Goal: Task Accomplishment & Management: Use online tool/utility

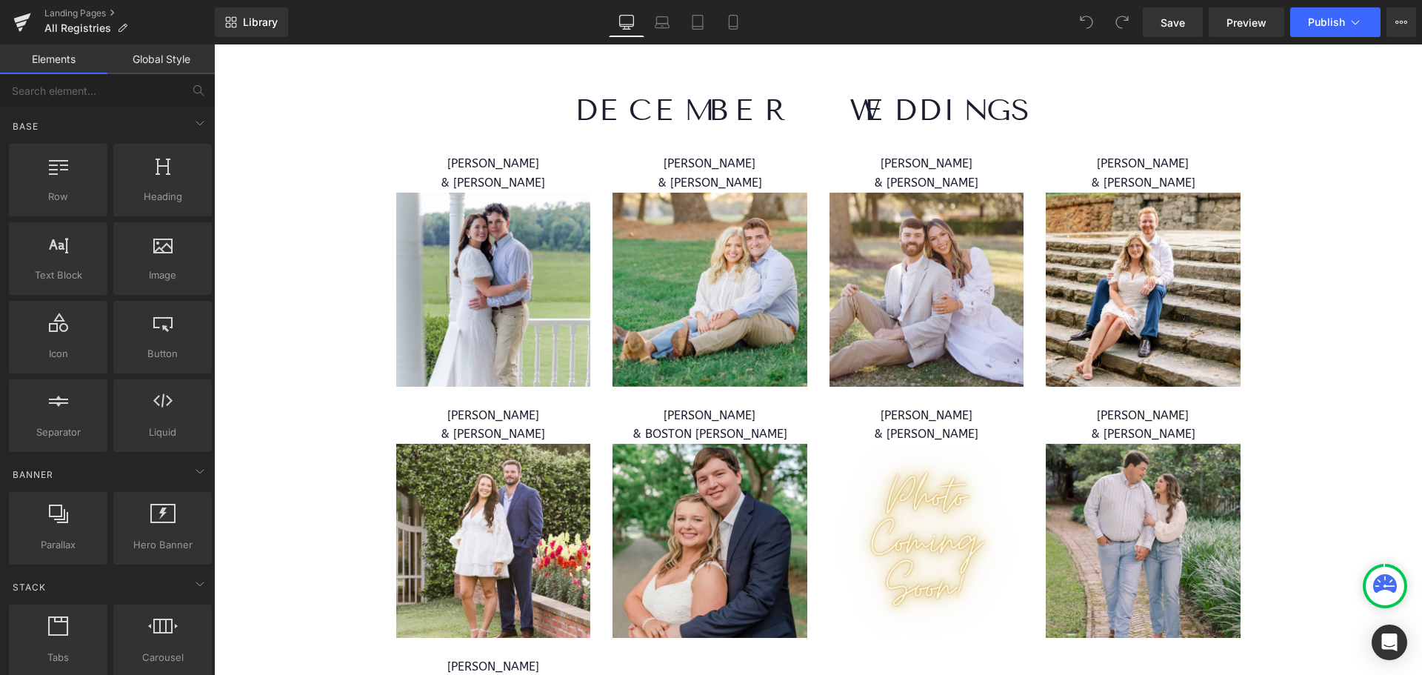
scroll to position [9629, 0]
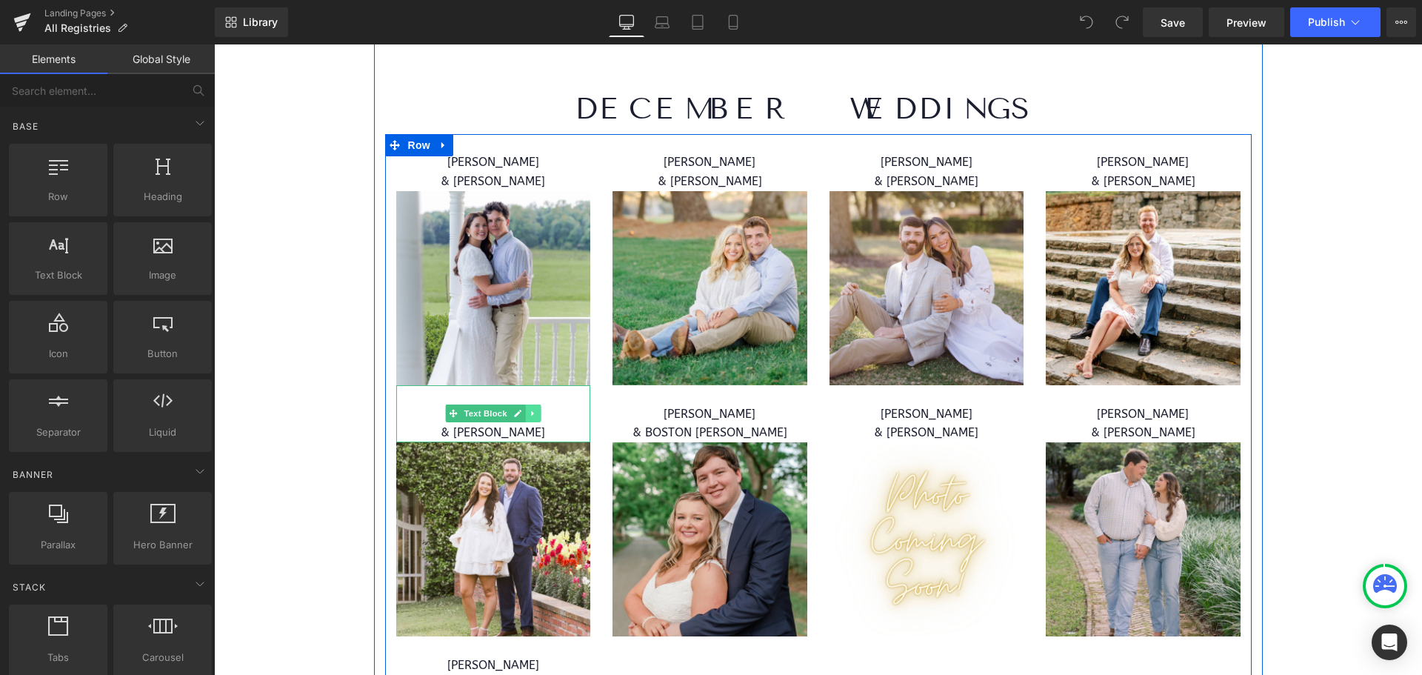
click at [529, 417] on icon at bounding box center [533, 413] width 8 height 9
click at [521, 416] on icon at bounding box center [525, 413] width 8 height 9
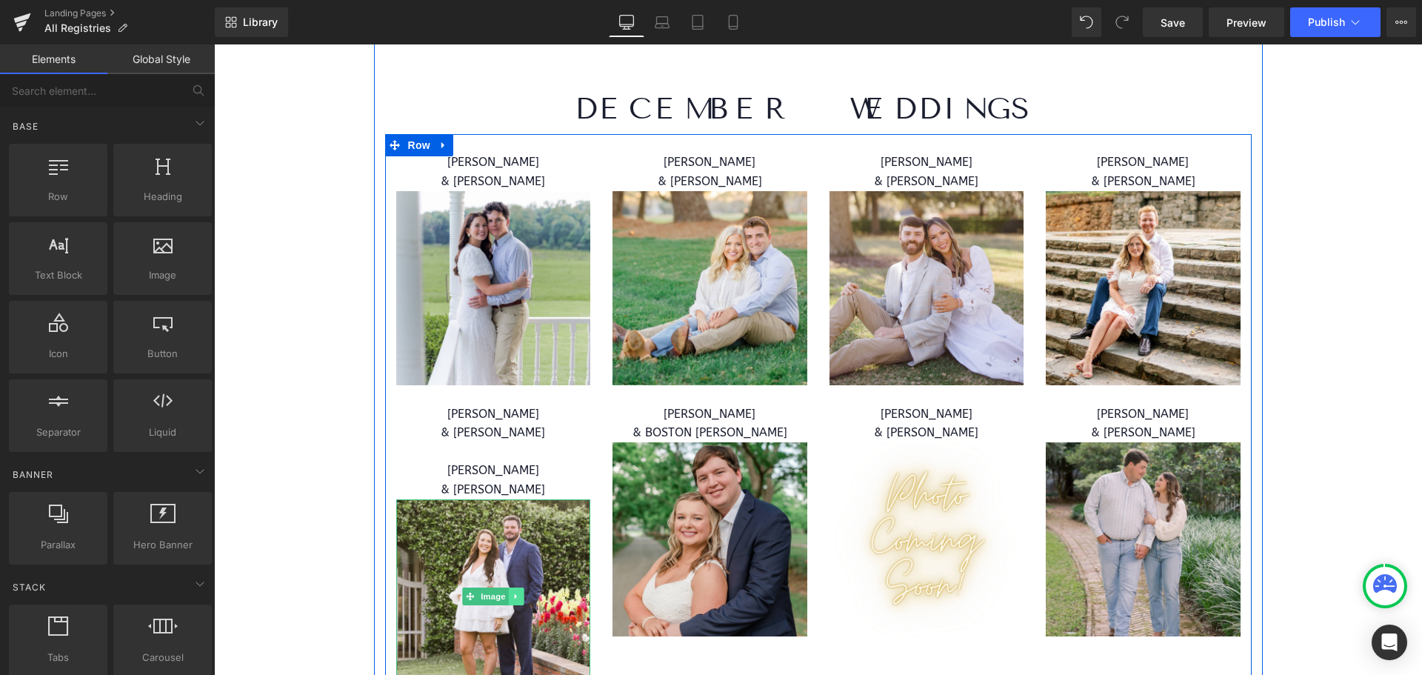
click at [514, 593] on icon at bounding box center [516, 596] width 8 height 9
click at [520, 595] on icon at bounding box center [524, 596] width 8 height 8
click at [513, 596] on icon at bounding box center [516, 596] width 8 height 9
click at [504, 597] on icon at bounding box center [508, 596] width 8 height 8
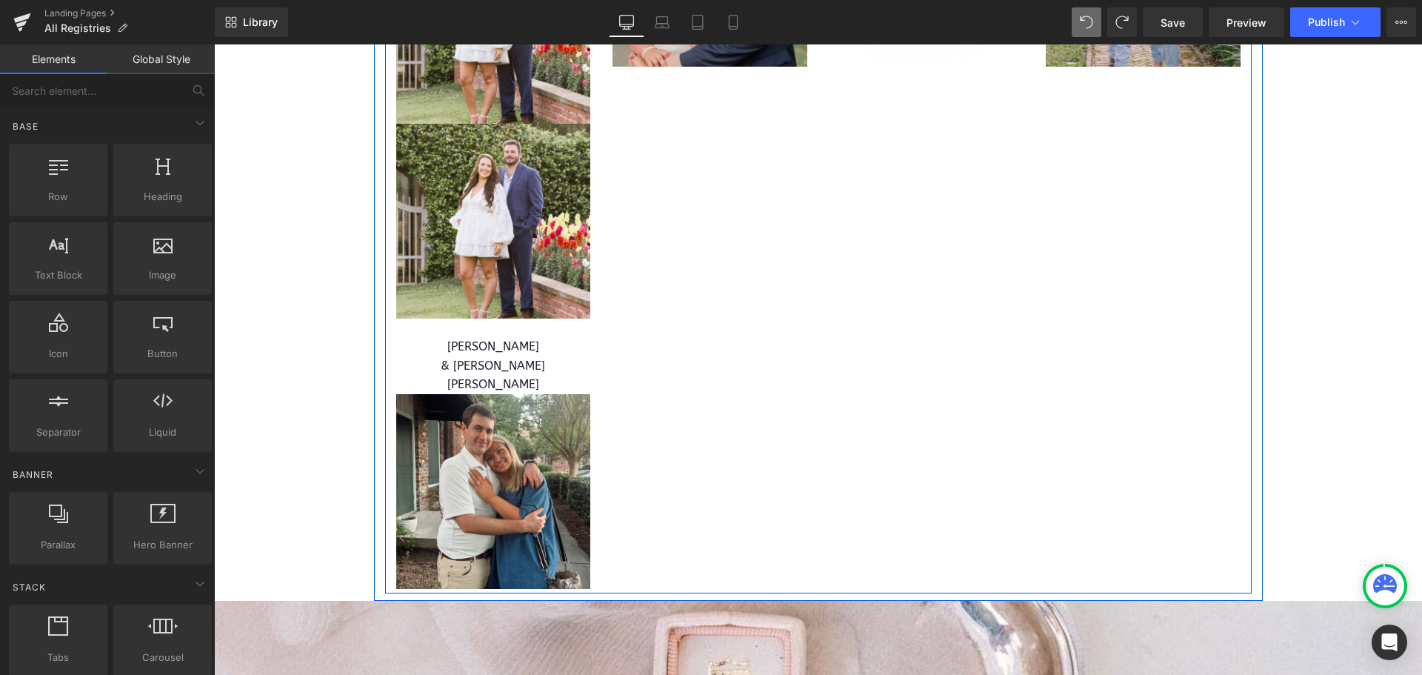
scroll to position [9952, 0]
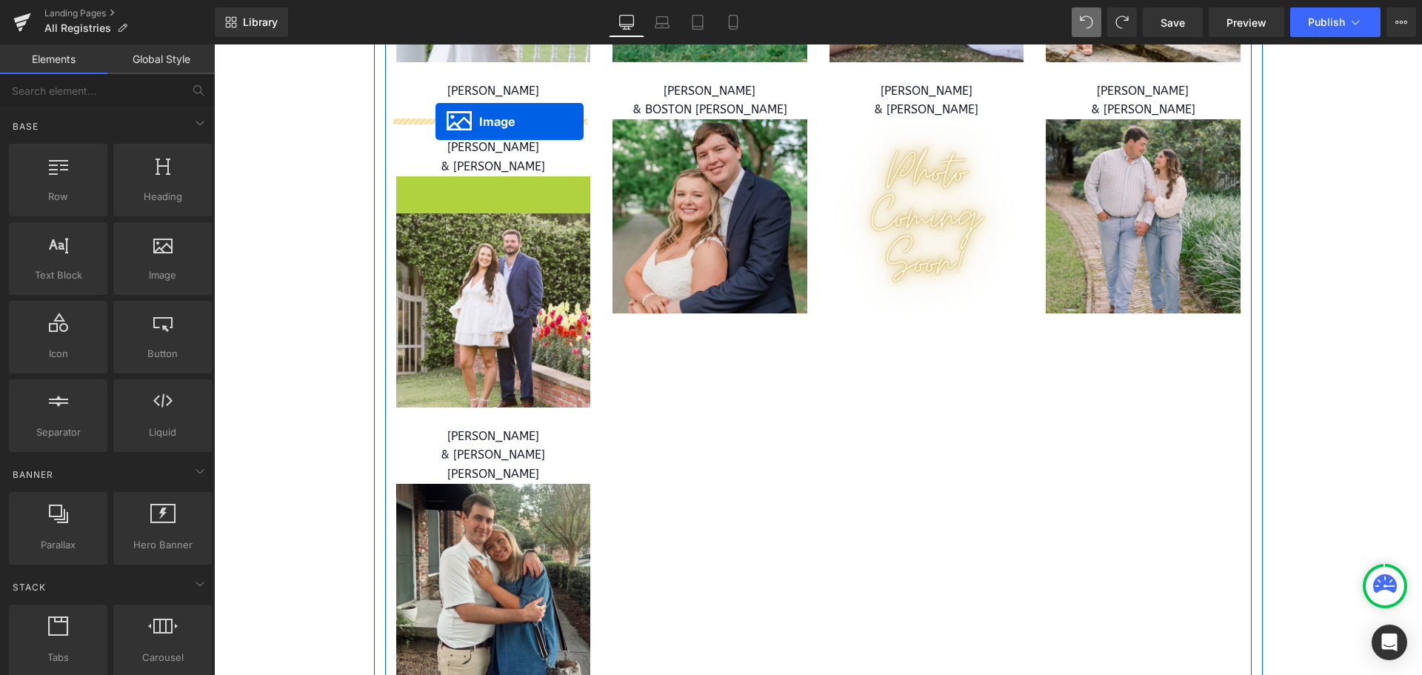
drag, startPoint x: 435, startPoint y: 276, endPoint x: 436, endPoint y: 121, distance: 155.5
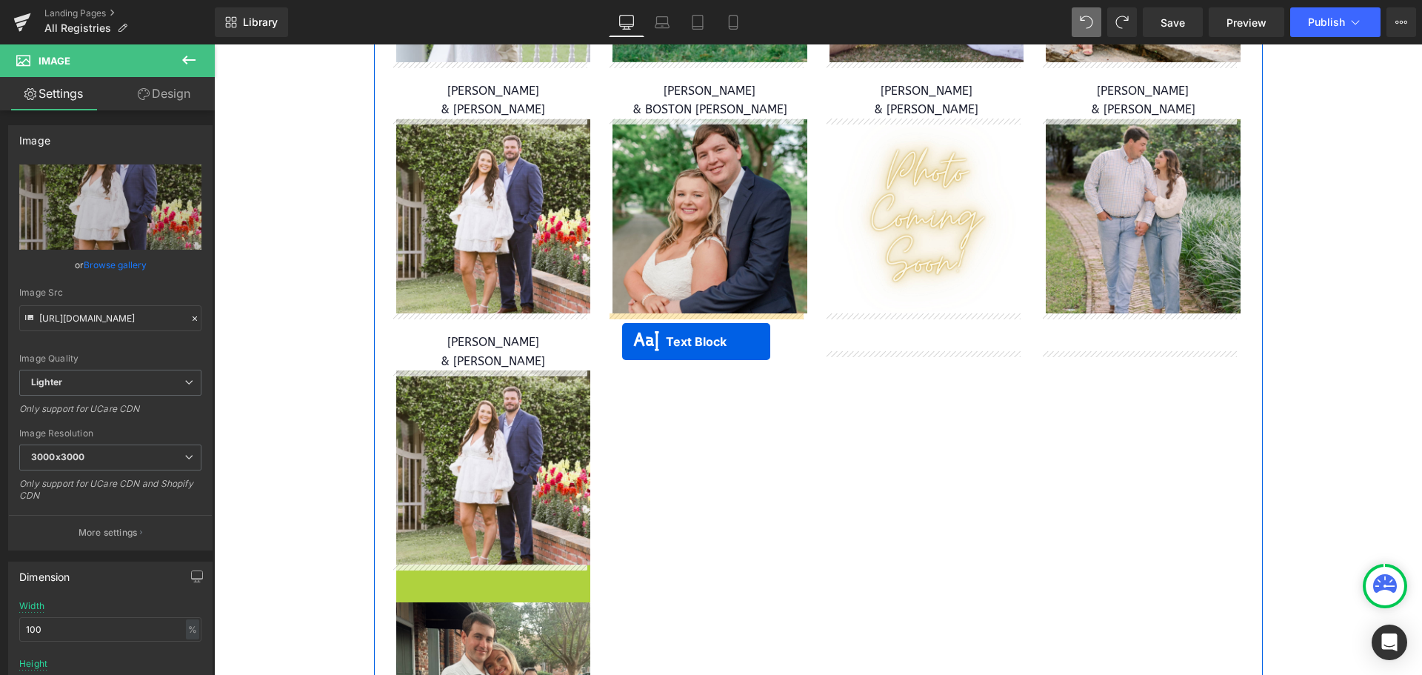
drag, startPoint x: 444, startPoint y: 595, endPoint x: 622, endPoint y: 337, distance: 313.5
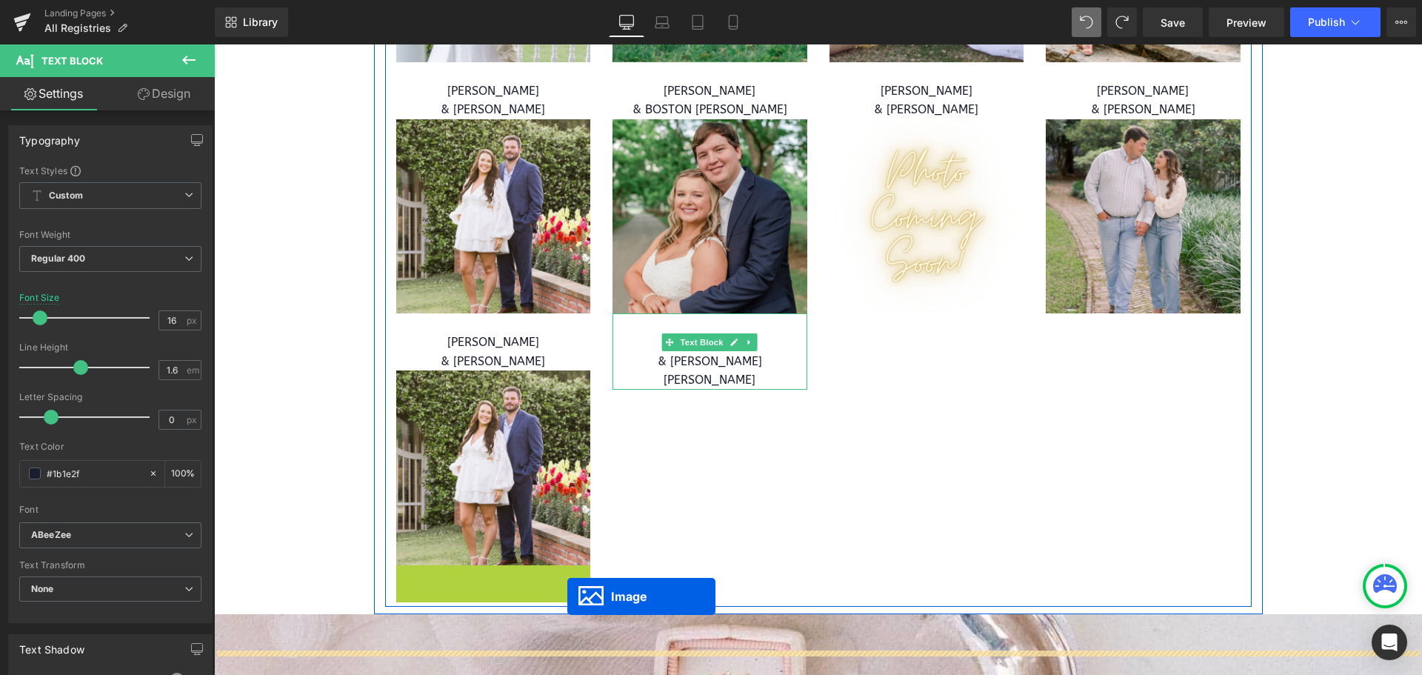
scroll to position [9966, 0]
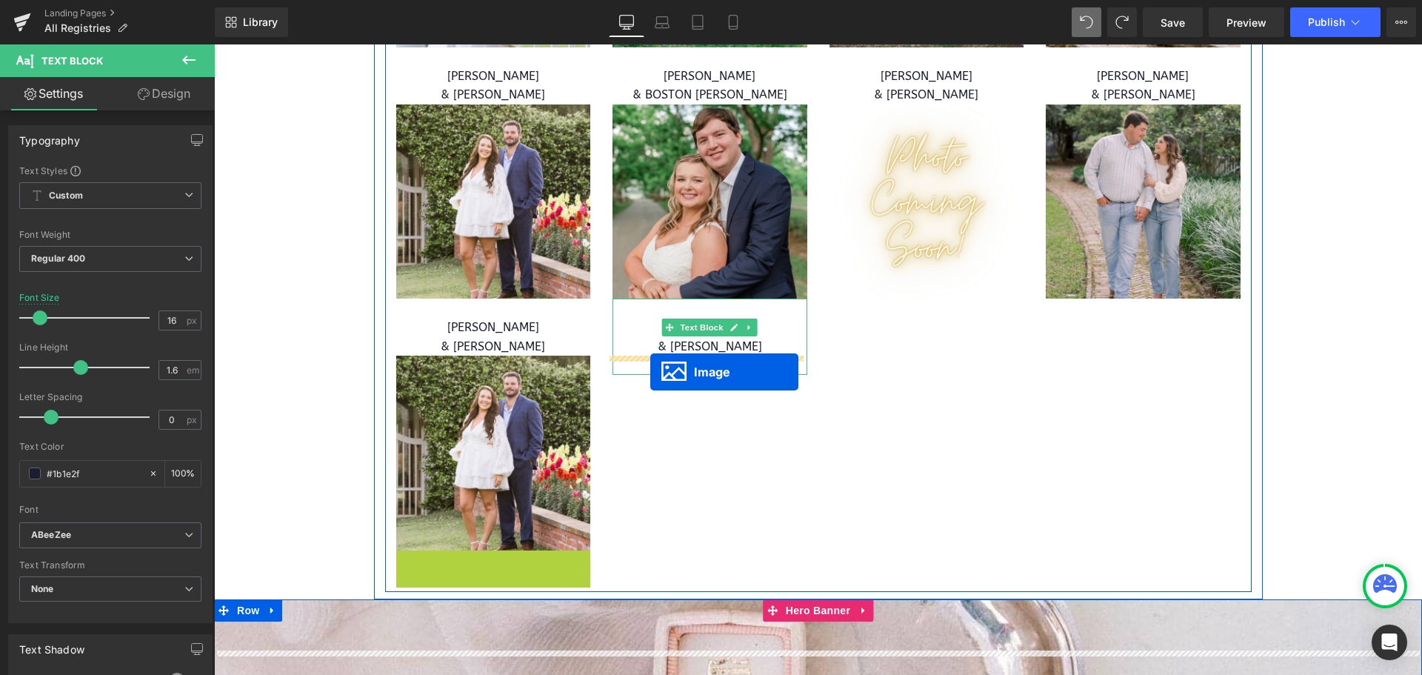
drag, startPoint x: 479, startPoint y: 657, endPoint x: 650, endPoint y: 372, distance: 332.5
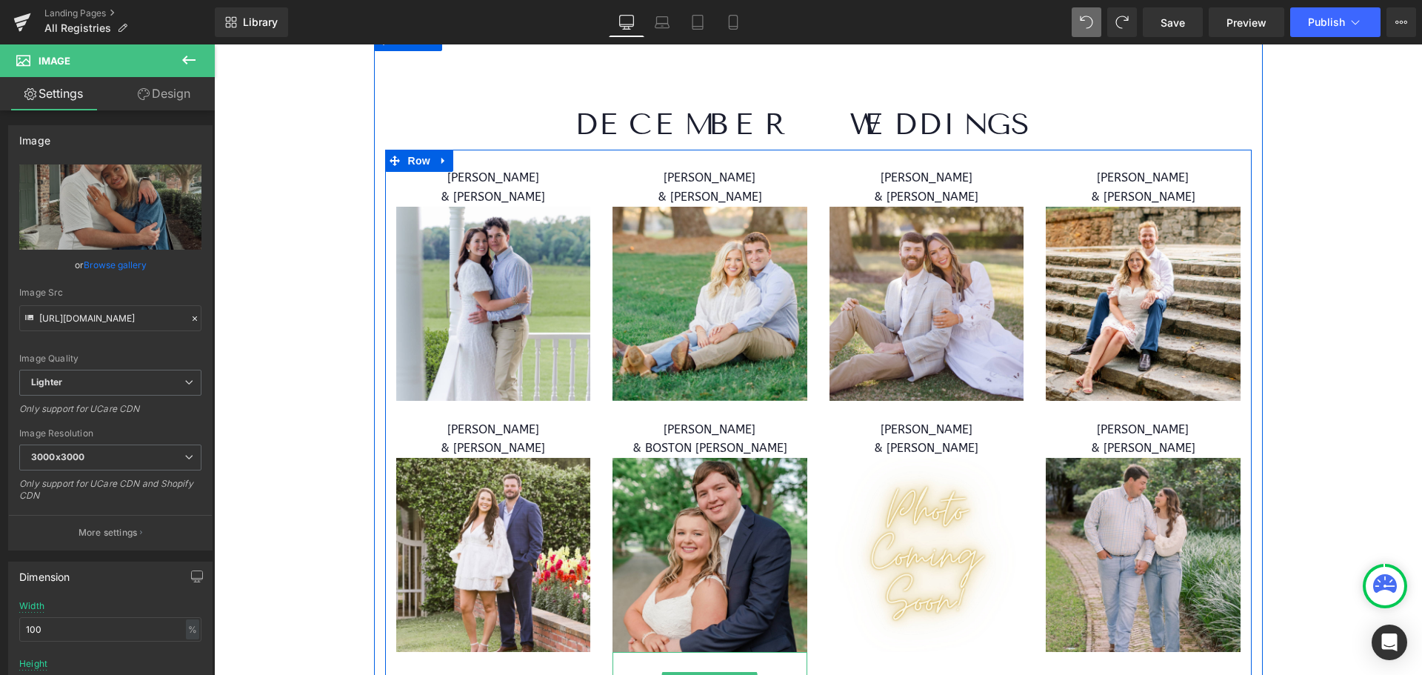
scroll to position [9596, 0]
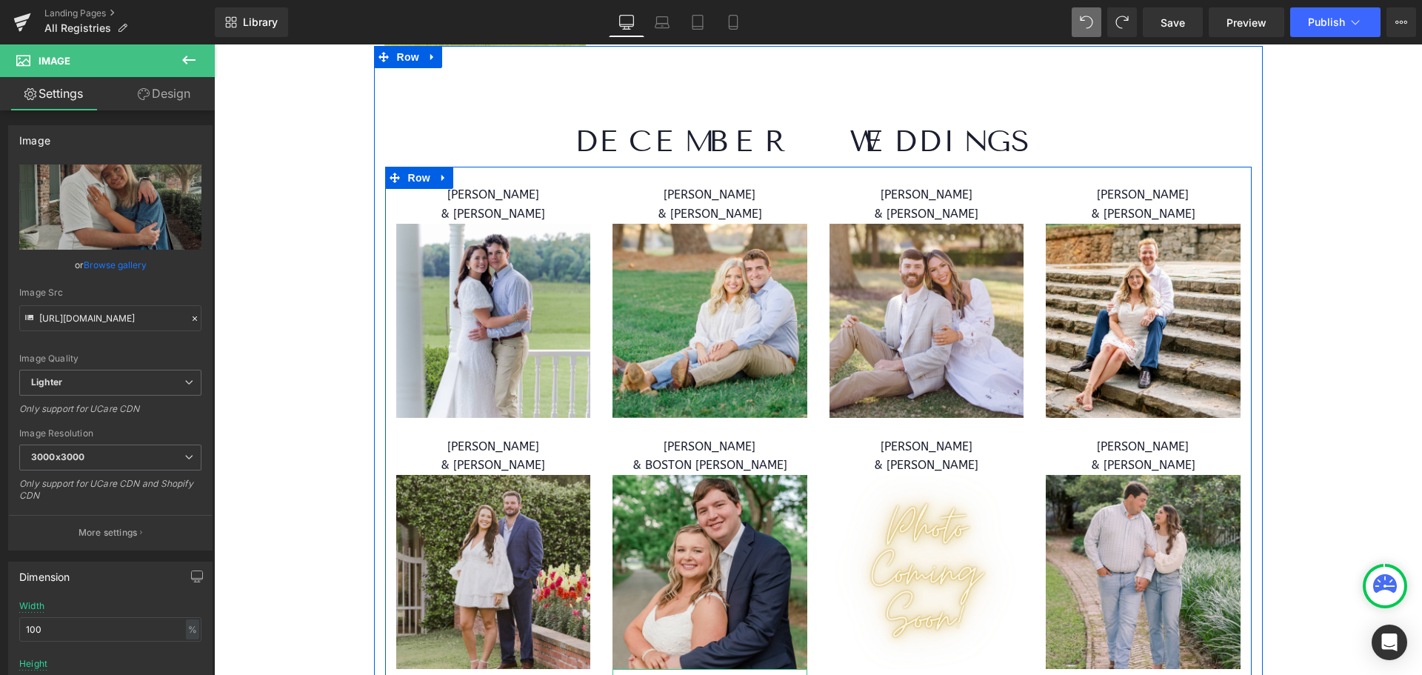
click at [555, 517] on img at bounding box center [493, 572] width 195 height 195
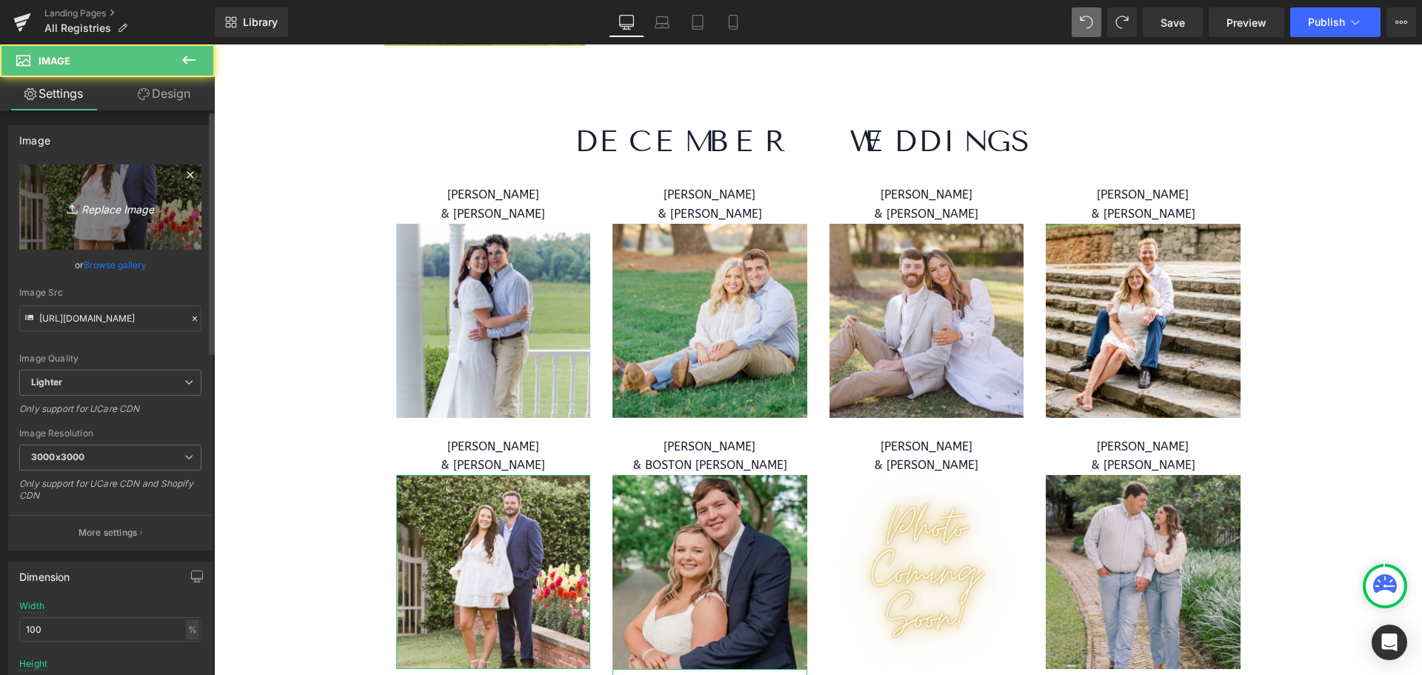
click at [124, 194] on link "Replace Image" at bounding box center [110, 206] width 182 height 85
type input "C:\fakepath\WEB RESIZE - 2025-08-13T111056.126.png"
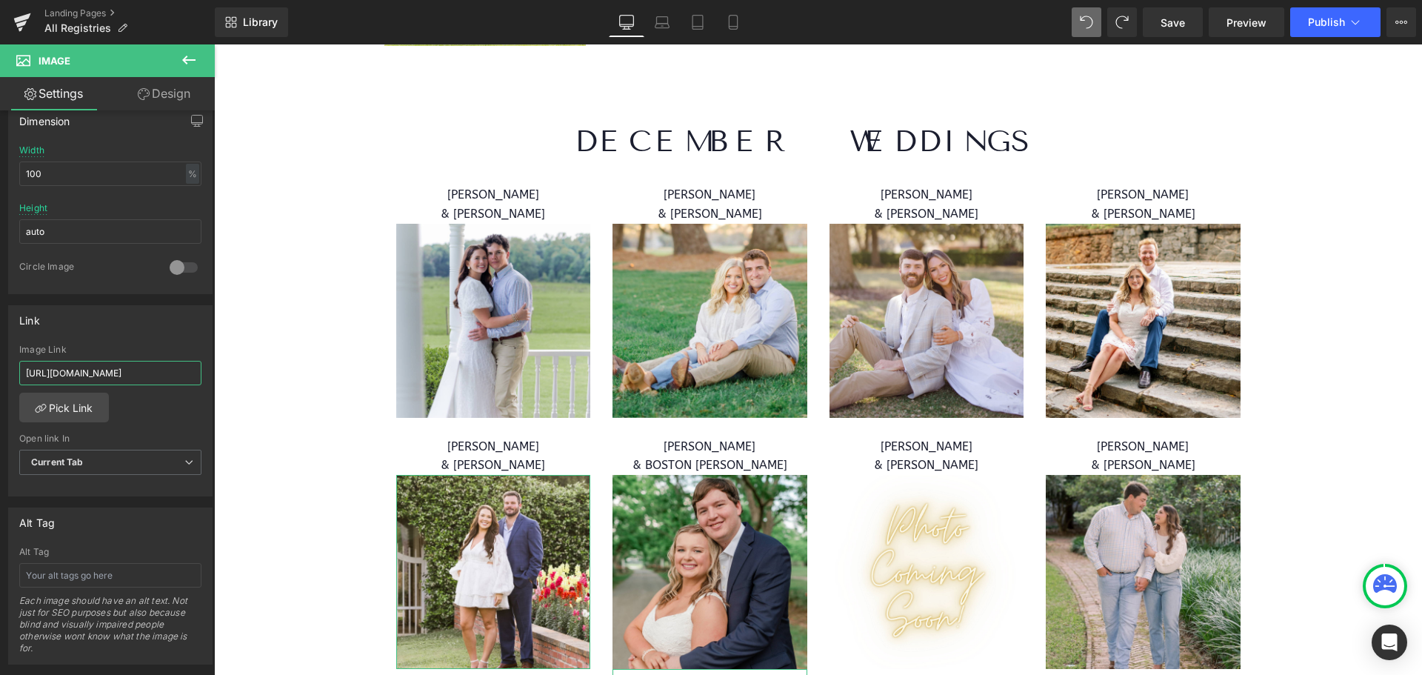
scroll to position [0, 564]
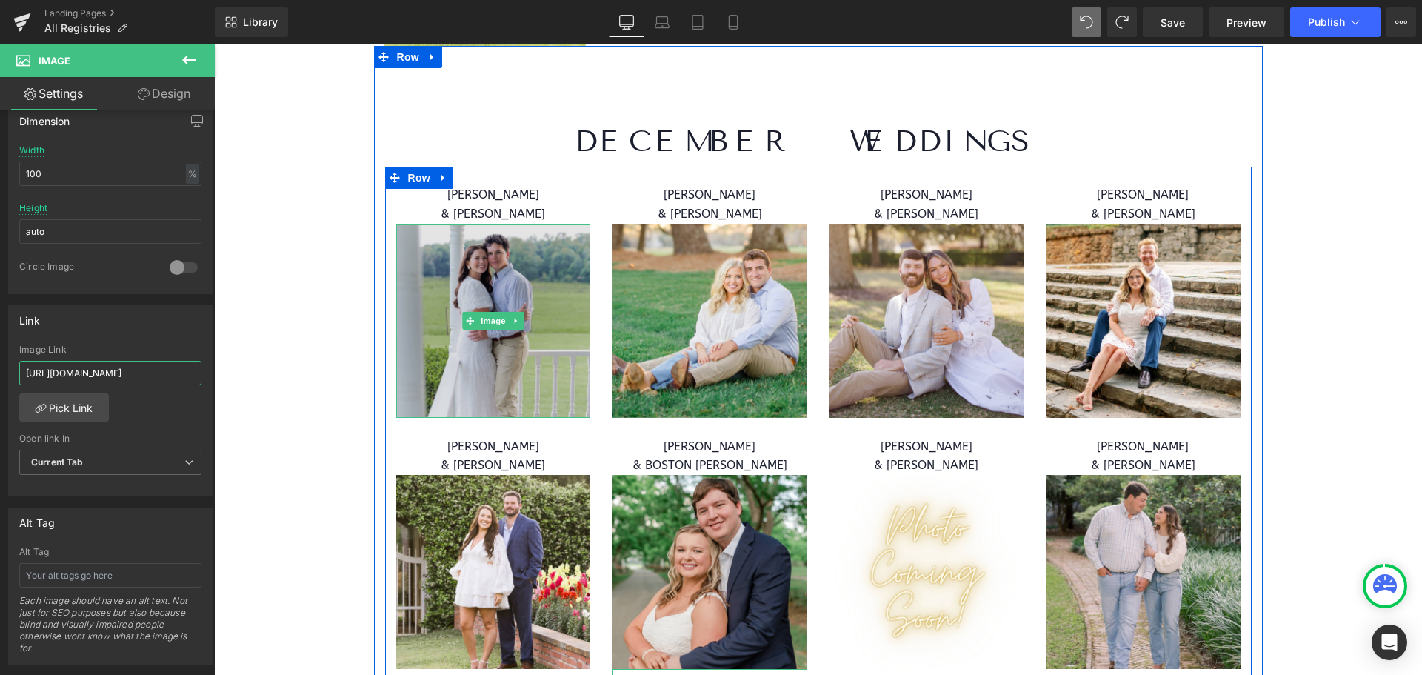
drag, startPoint x: 239, startPoint y: 412, endPoint x: 415, endPoint y: 382, distance: 178.0
paste input "https://shopperfectsettings.com/apps/giftregistry/registry/399845?_r=1&utm_sour…"
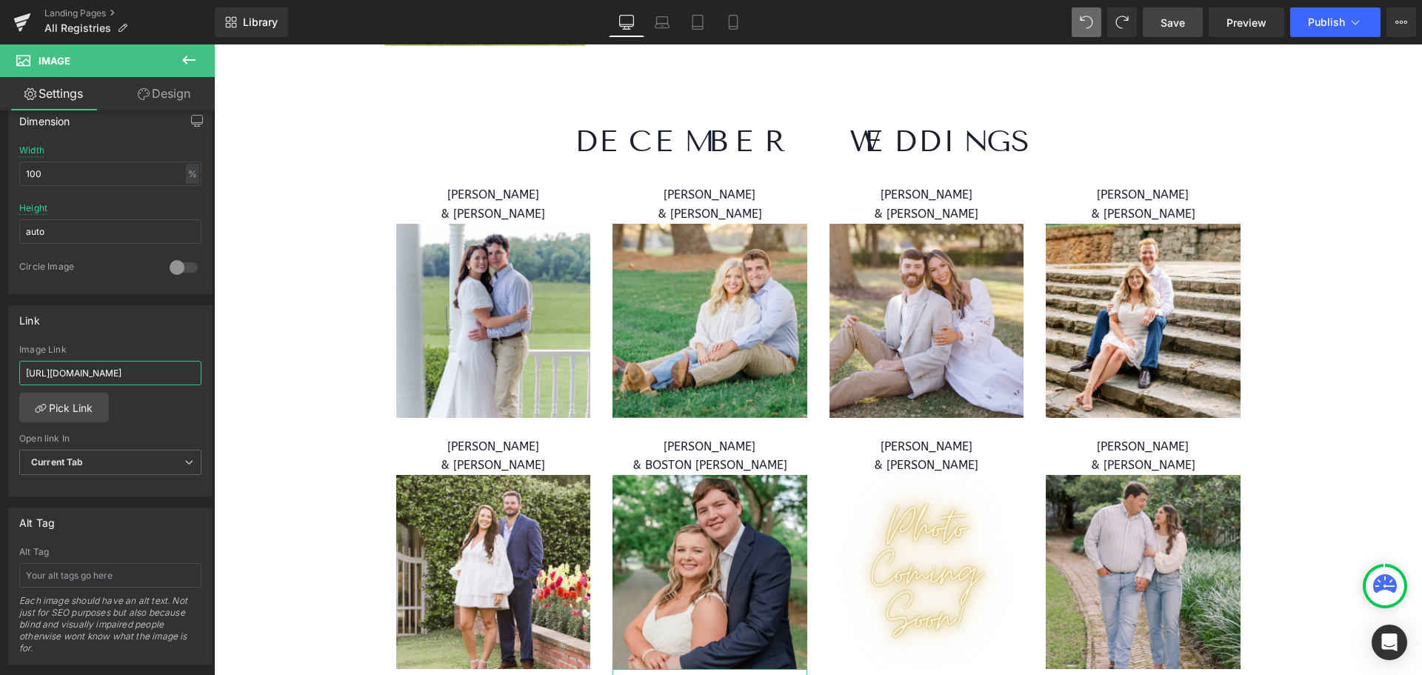
type input "https://shopperfectsettings.com/apps/giftregistry/registry/399845?_r=1&utm_sour…"
click at [1185, 22] on span "Save" at bounding box center [1173, 23] width 24 height 16
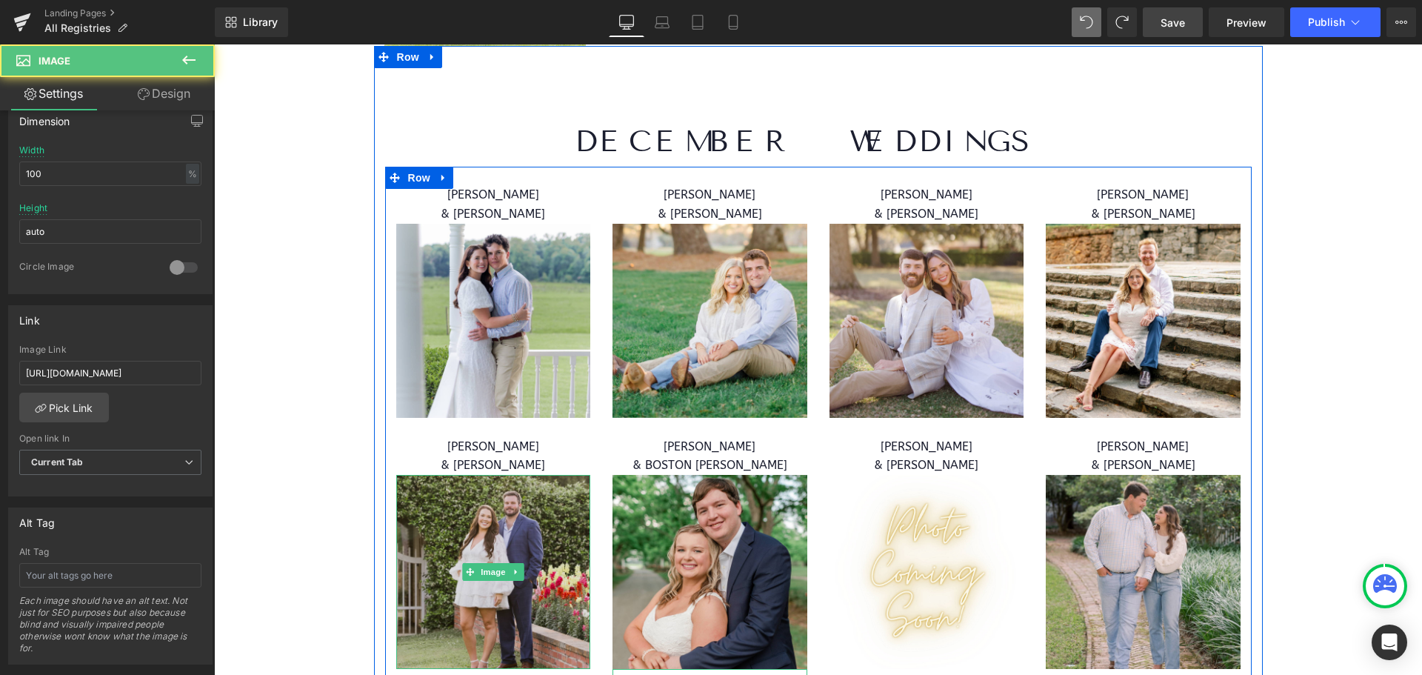
click at [542, 507] on img at bounding box center [493, 572] width 195 height 195
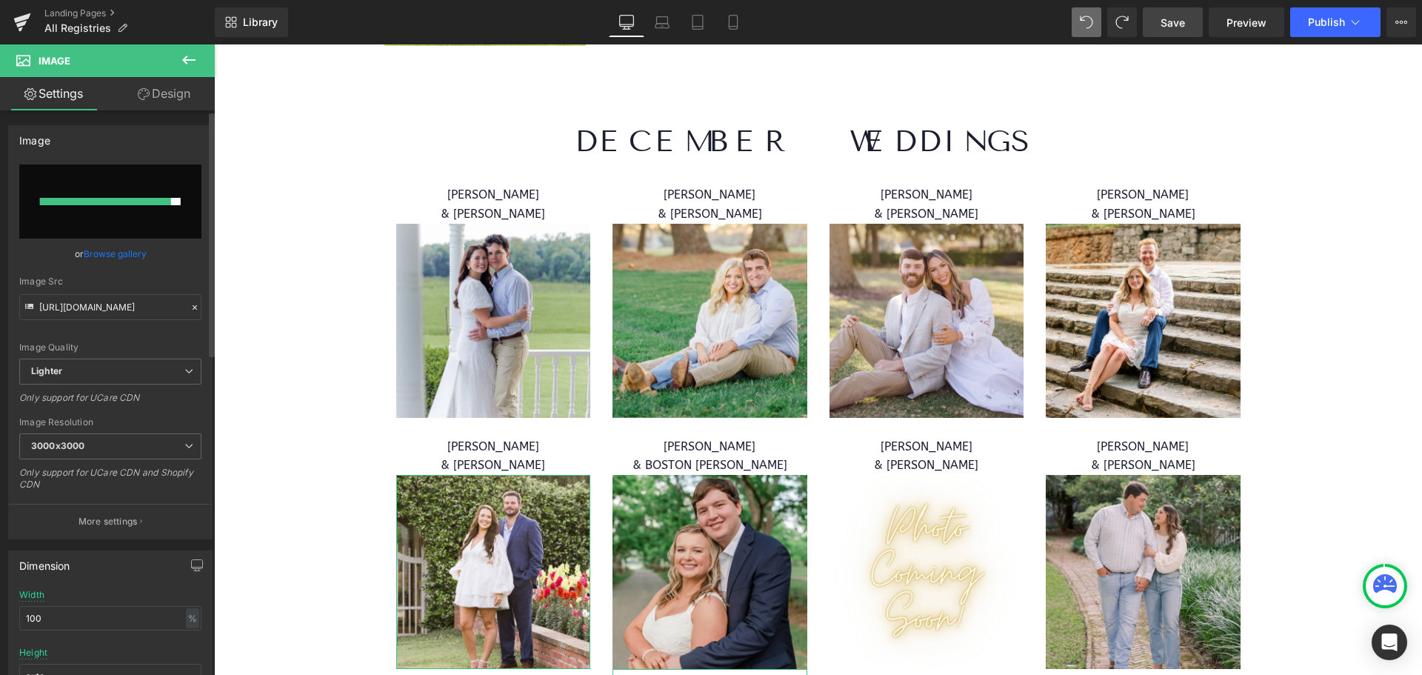
click at [130, 244] on link "Browse gallery" at bounding box center [115, 254] width 63 height 26
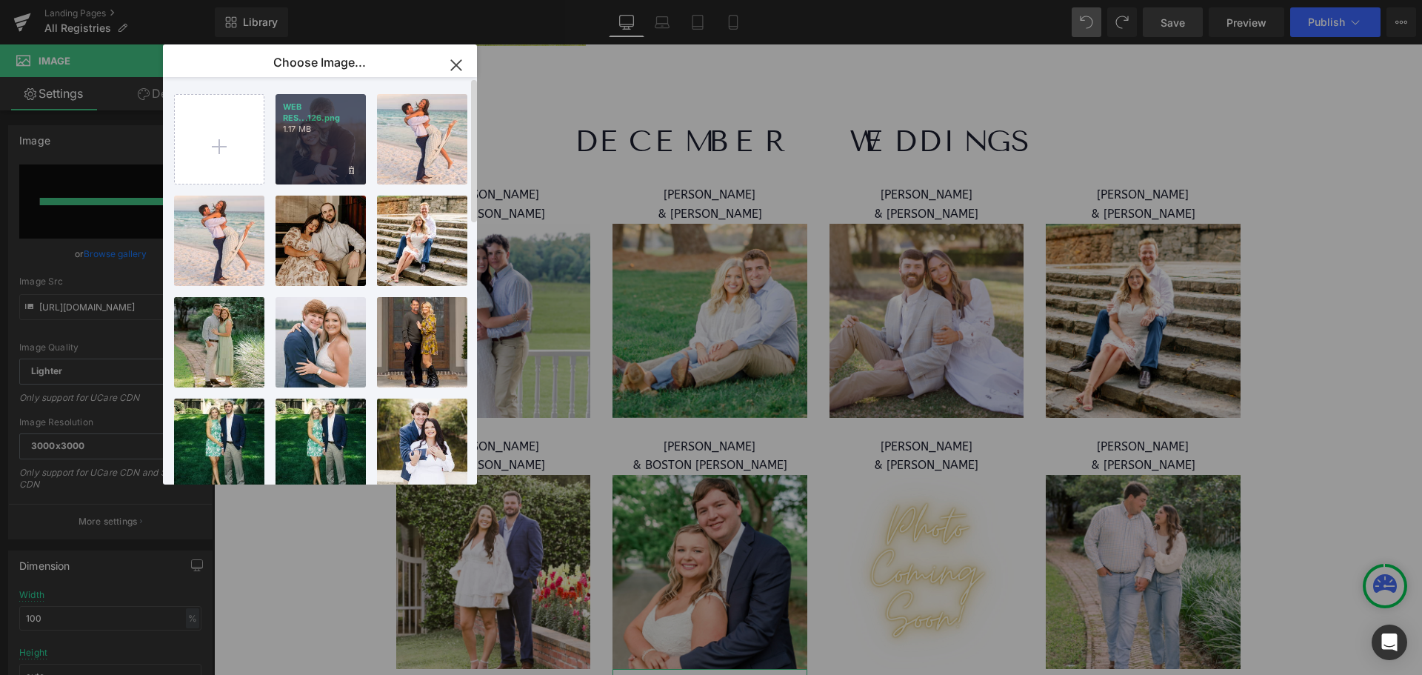
click at [321, 147] on div "WEB RES...126.png 1.17 MB" at bounding box center [321, 139] width 90 height 90
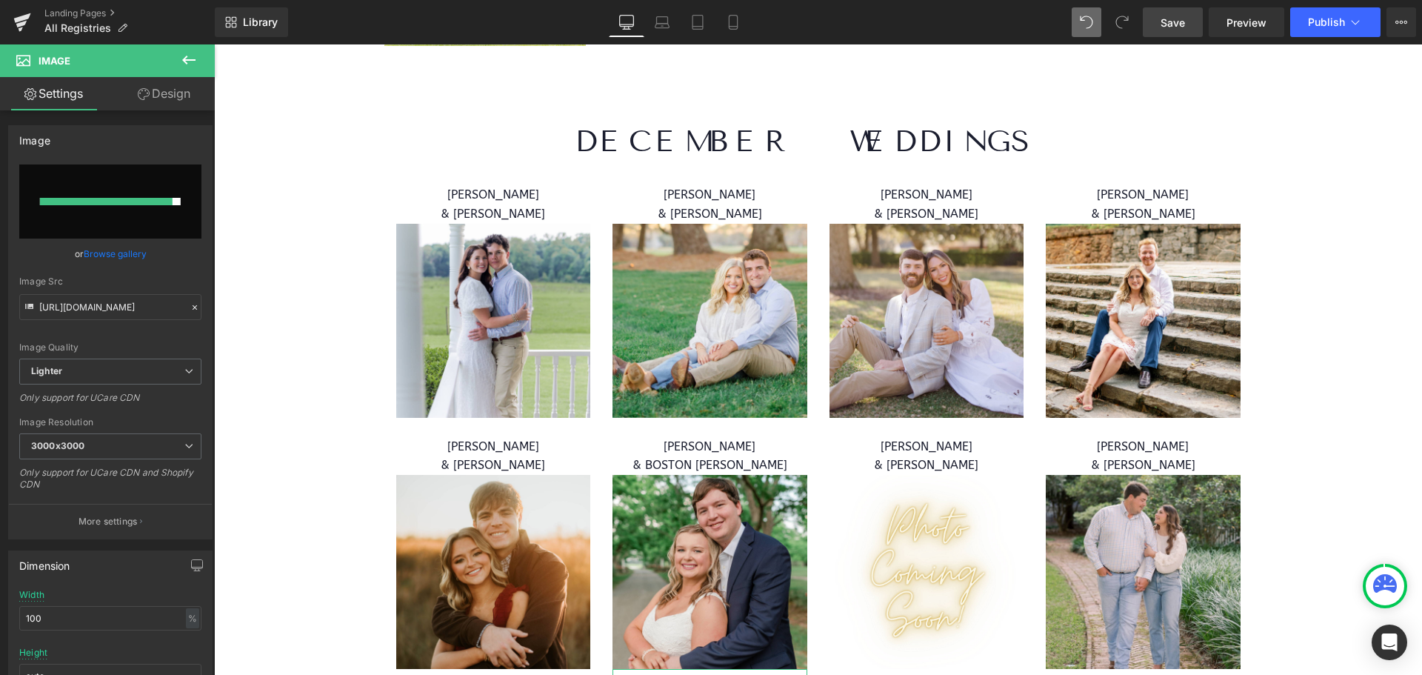
click at [1175, 25] on span "Save" at bounding box center [1173, 23] width 24 height 16
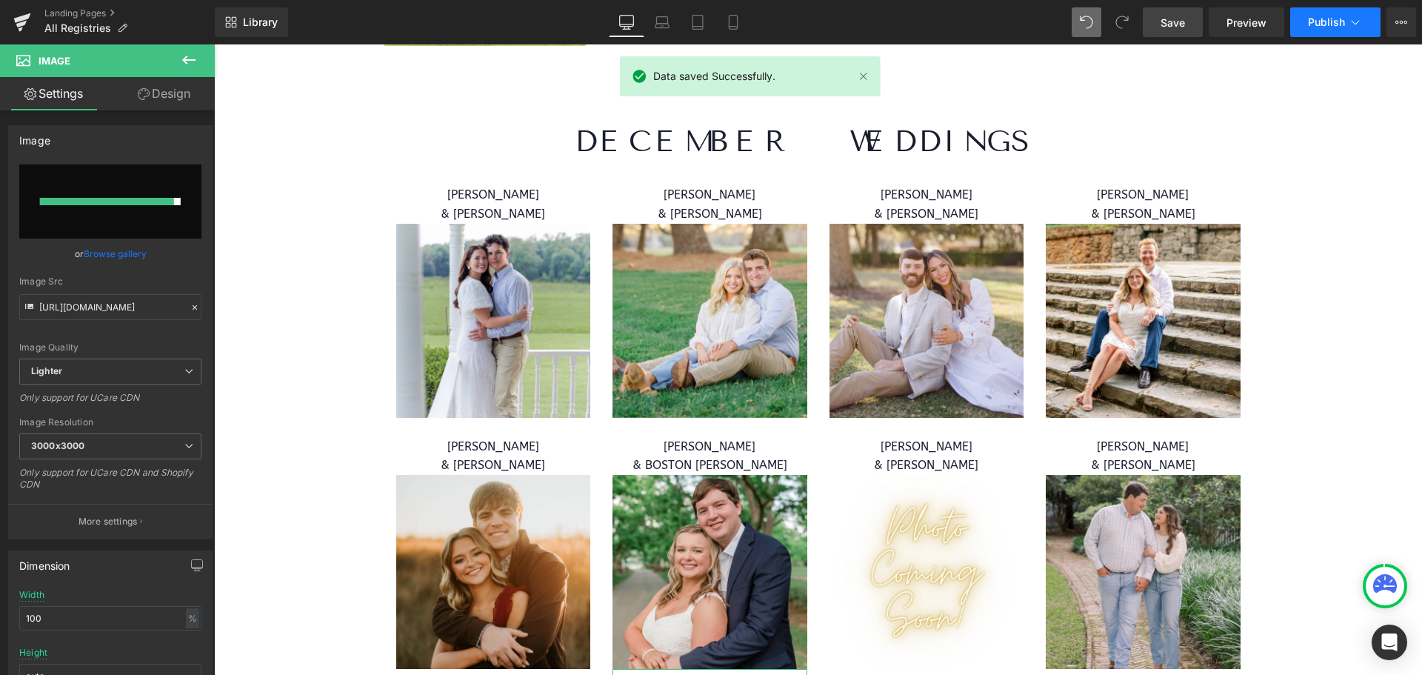
click at [1320, 26] on span "Publish" at bounding box center [1326, 22] width 37 height 12
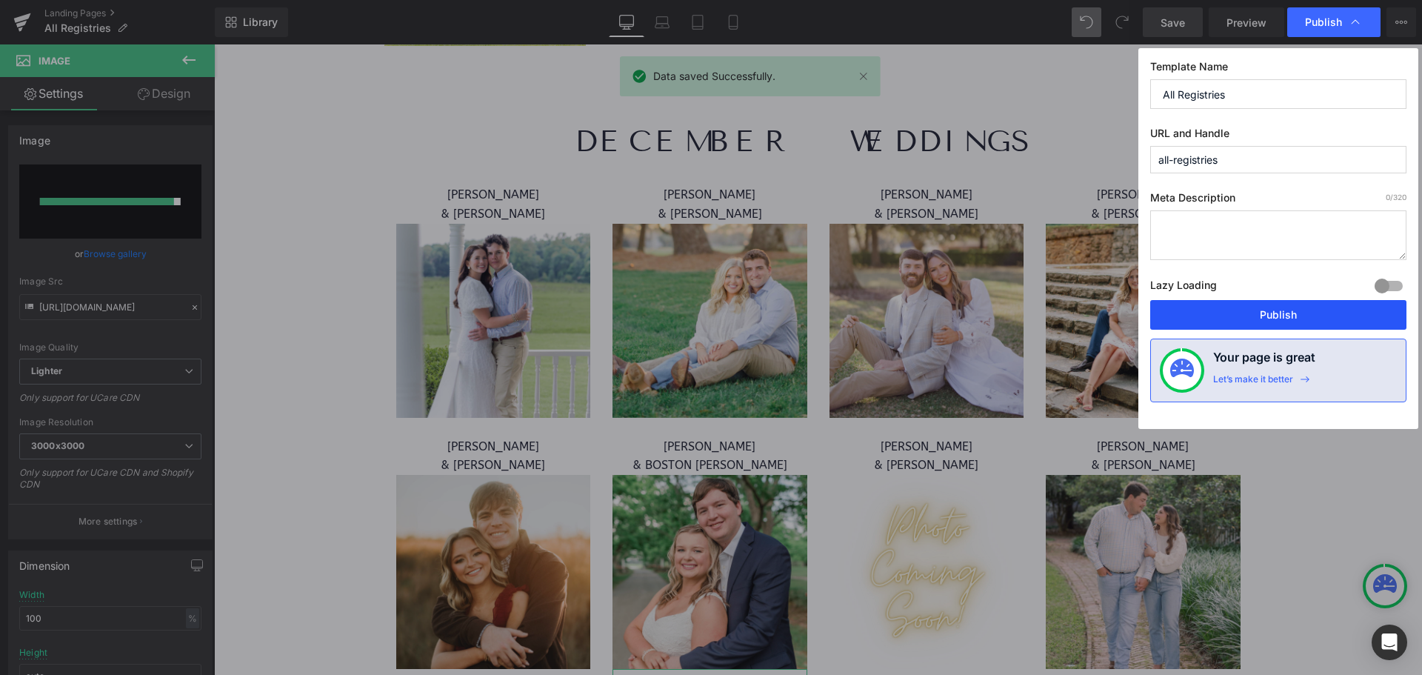
click at [1267, 304] on button "Publish" at bounding box center [1278, 315] width 256 height 30
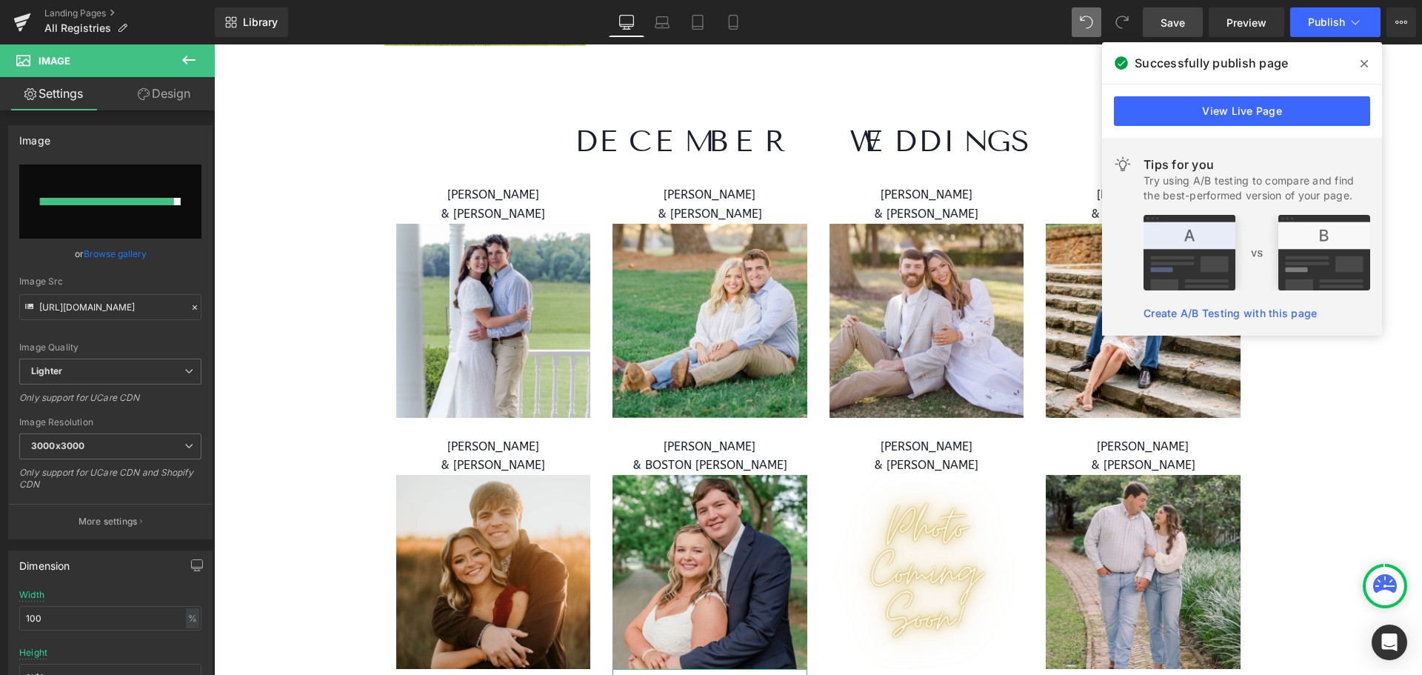
click at [1358, 69] on span at bounding box center [1364, 64] width 24 height 24
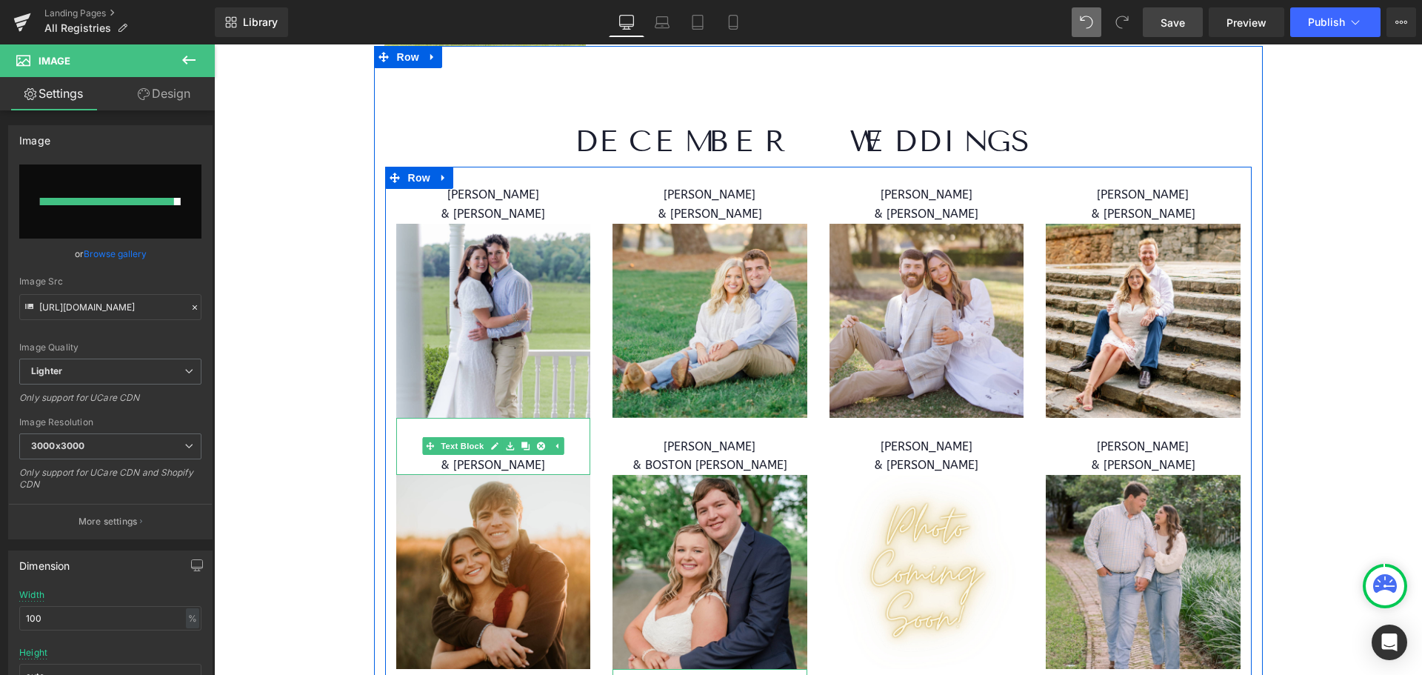
click at [548, 458] on p "& [PERSON_NAME]" at bounding box center [493, 465] width 195 height 19
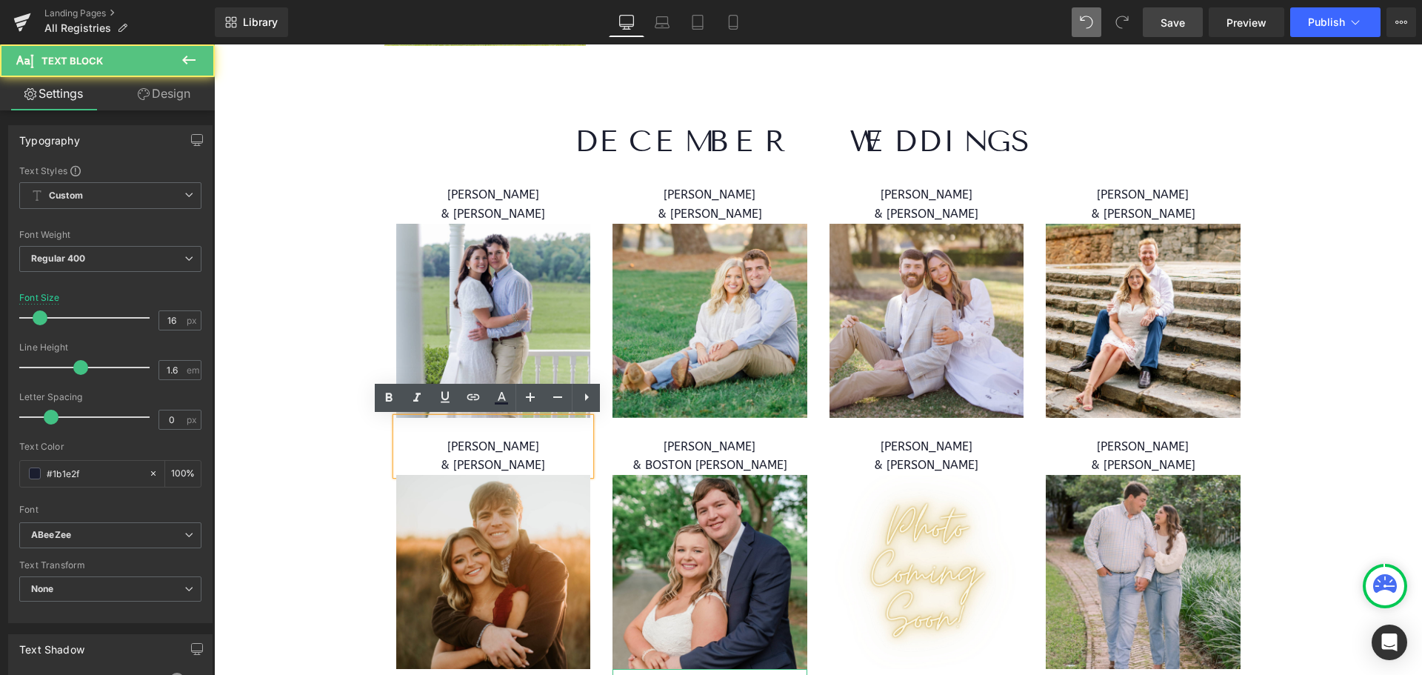
drag, startPoint x: 557, startPoint y: 430, endPoint x: 530, endPoint y: 436, distance: 27.9
click at [530, 436] on p at bounding box center [493, 427] width 195 height 19
drag, startPoint x: 554, startPoint y: 444, endPoint x: 398, endPoint y: 438, distance: 155.6
click at [398, 438] on p "[PERSON_NAME]" at bounding box center [493, 446] width 195 height 19
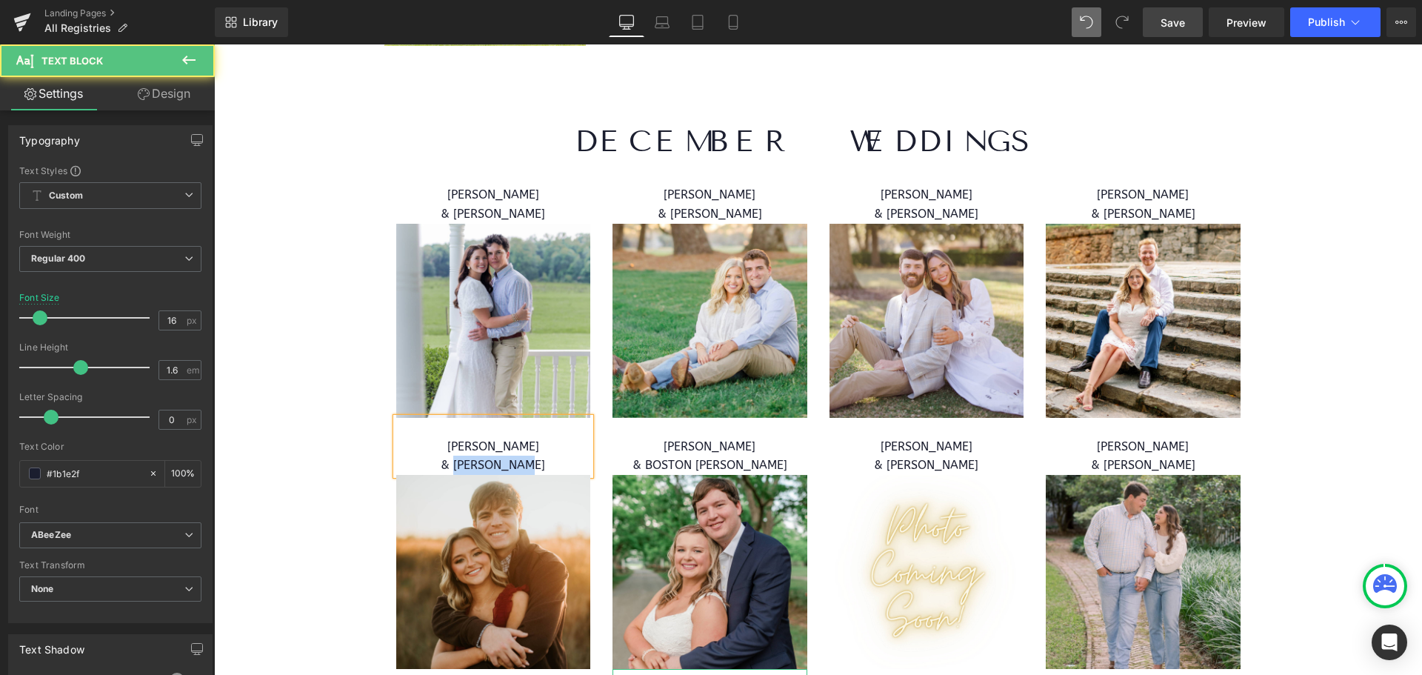
drag, startPoint x: 539, startPoint y: 464, endPoint x: 453, endPoint y: 468, distance: 86.8
click at [453, 468] on p "& [PERSON_NAME]" at bounding box center [493, 465] width 195 height 19
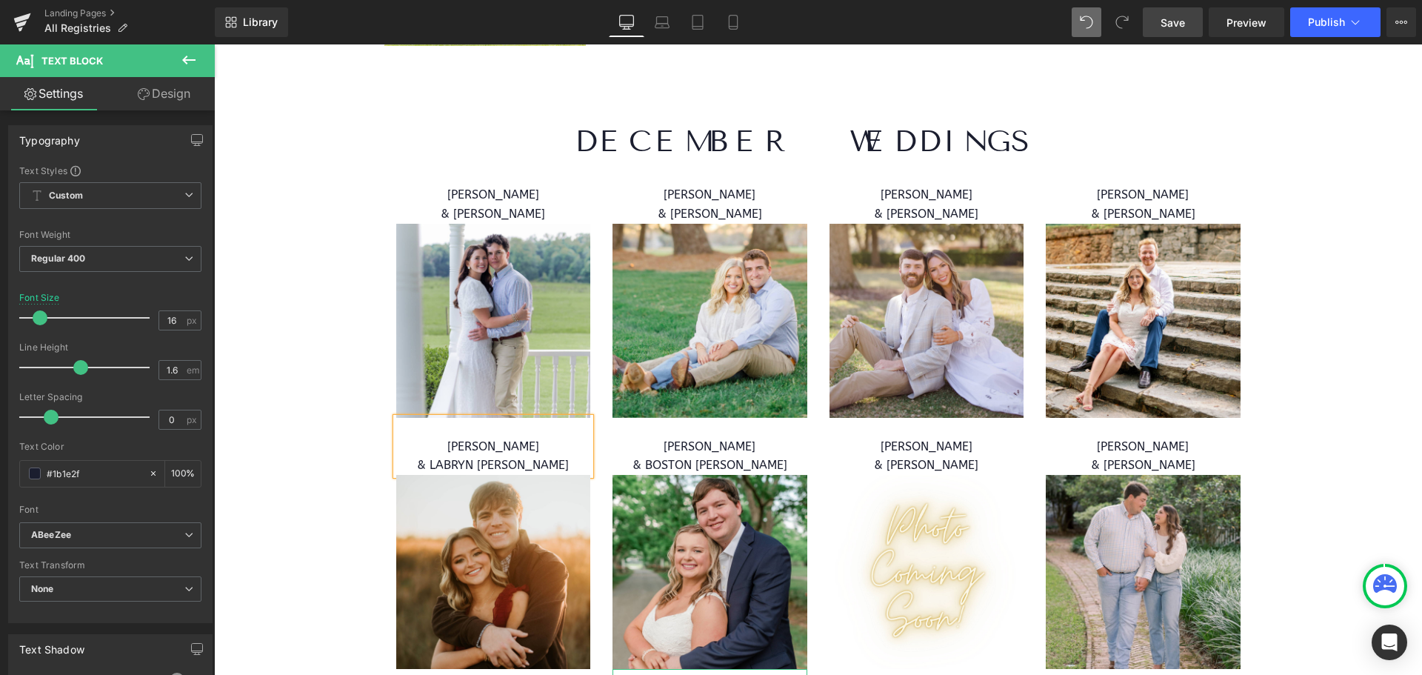
click at [1181, 27] on span "Save" at bounding box center [1173, 23] width 24 height 16
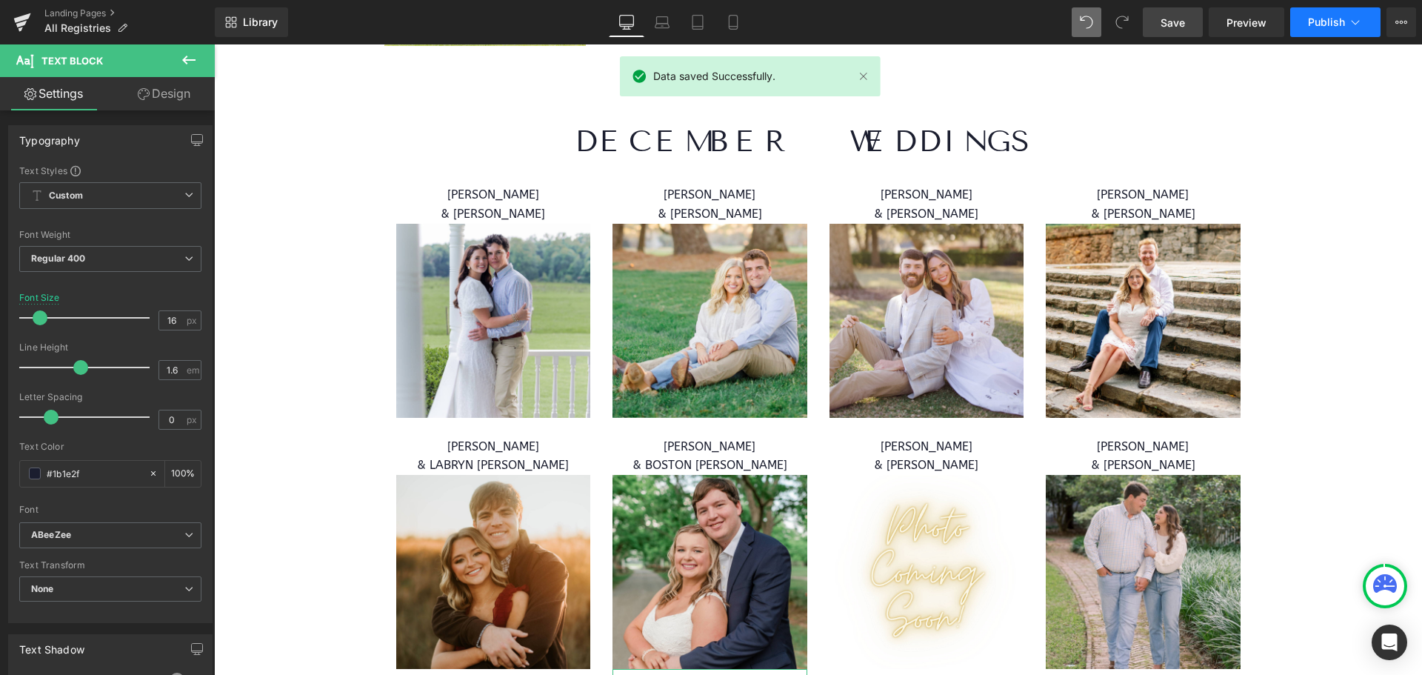
click at [1338, 24] on span "Publish" at bounding box center [1326, 22] width 37 height 12
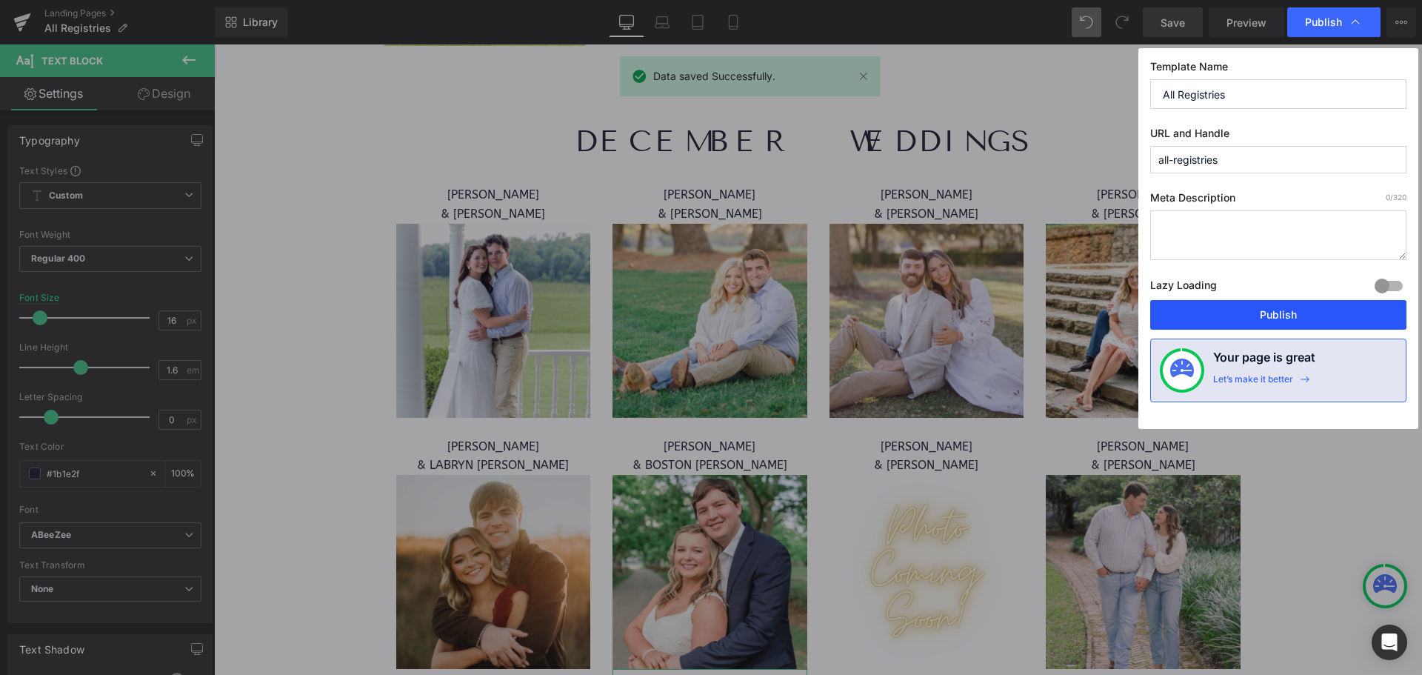
drag, startPoint x: 1317, startPoint y: 319, endPoint x: 1084, endPoint y: 274, distance: 236.9
click at [1317, 319] on button "Publish" at bounding box center [1278, 315] width 256 height 30
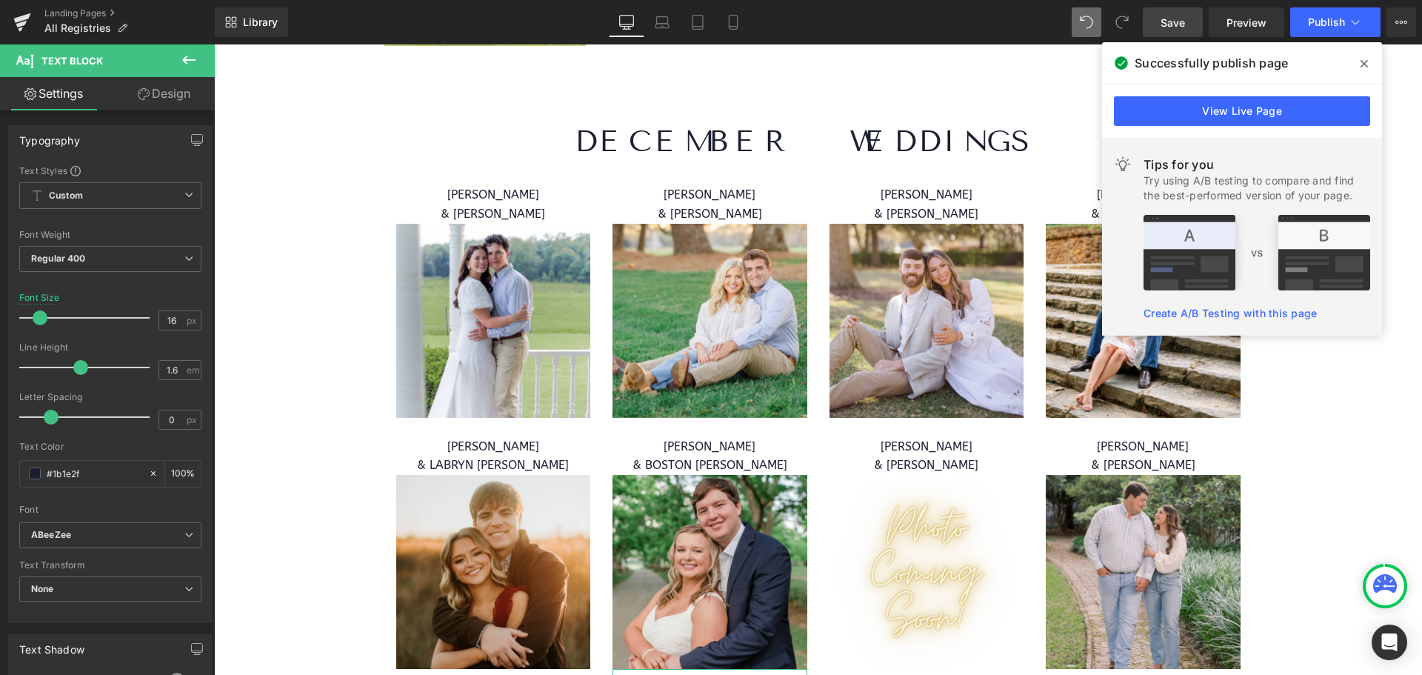
drag, startPoint x: 1364, startPoint y: 61, endPoint x: 1125, endPoint y: 10, distance: 244.6
click at [1364, 61] on icon at bounding box center [1364, 64] width 7 height 12
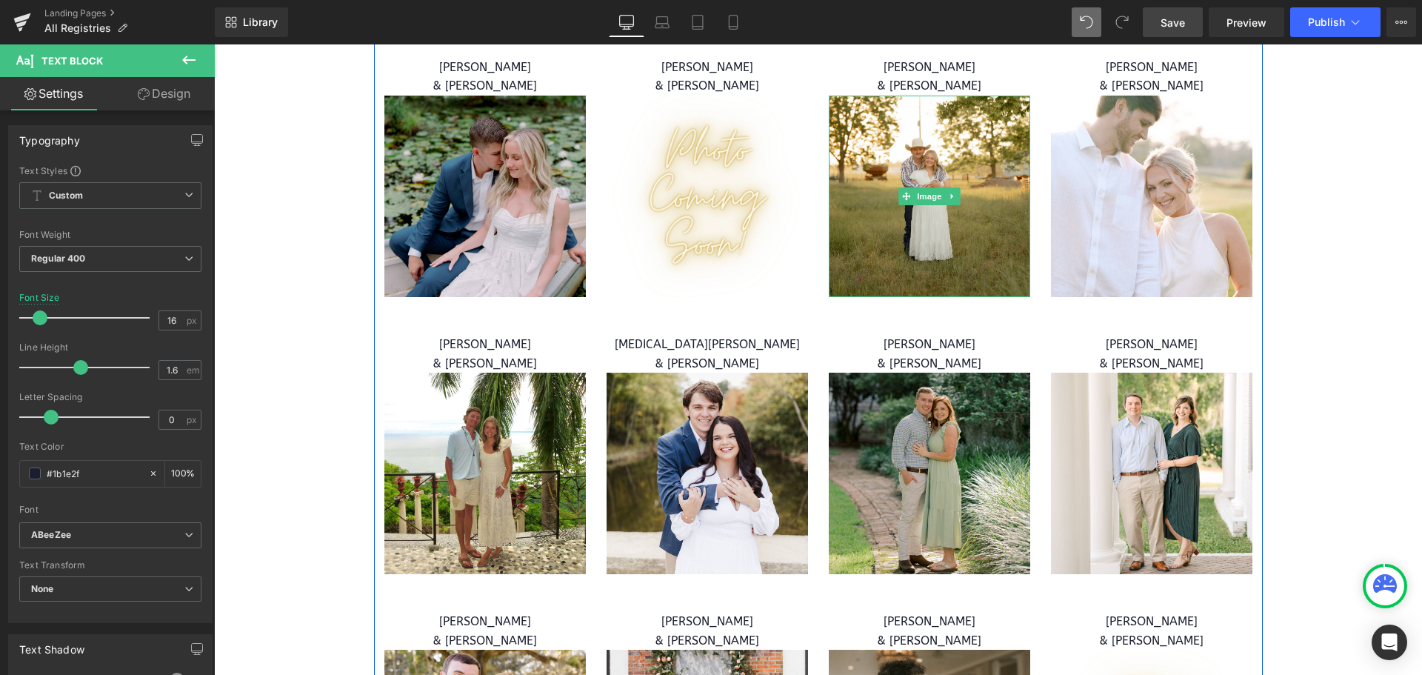
scroll to position [8263, 0]
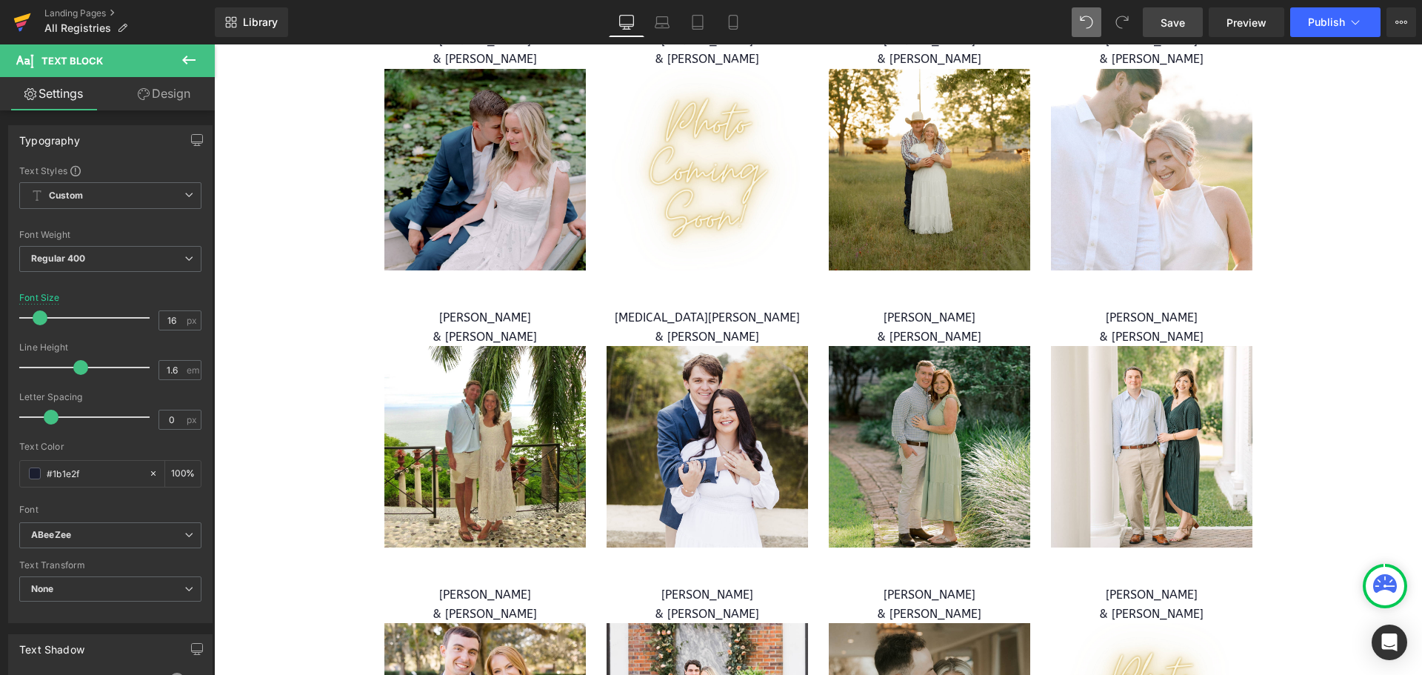
click at [25, 10] on icon at bounding box center [22, 22] width 18 height 37
